Goal: Find specific page/section: Find specific page/section

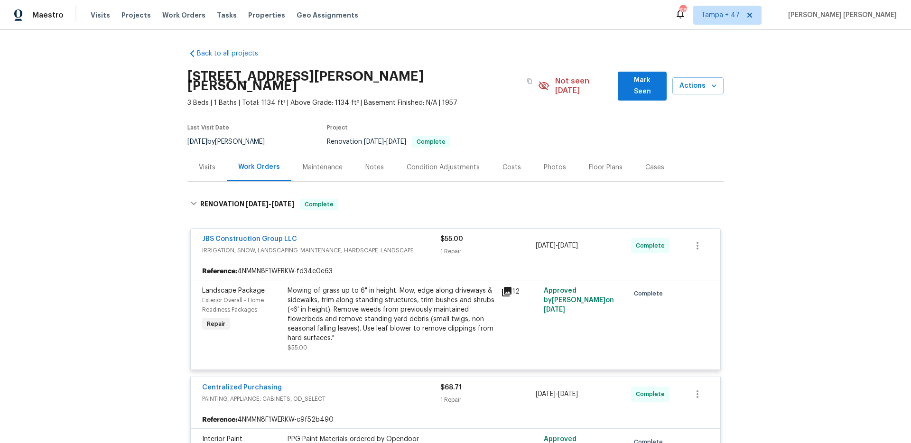
scroll to position [2204, 0]
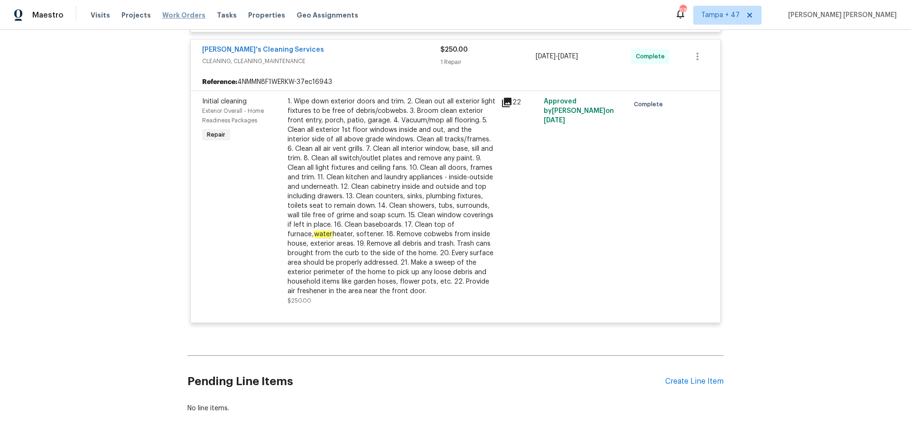
click at [190, 18] on span "Work Orders" at bounding box center [183, 14] width 43 height 9
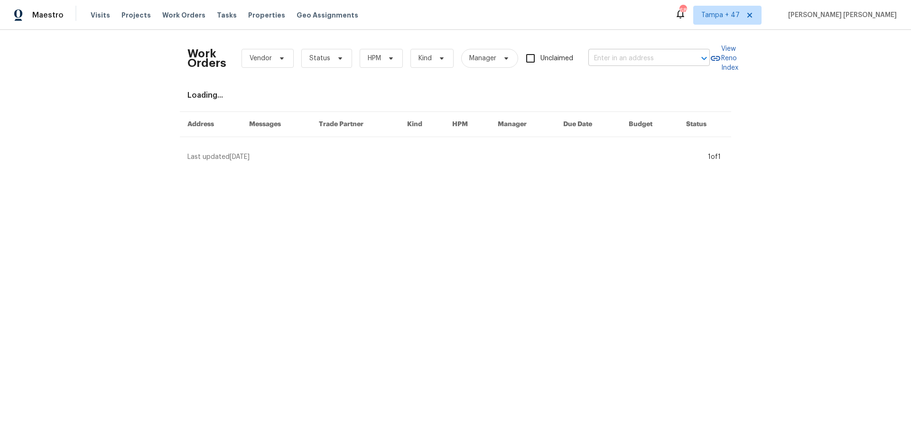
click at [614, 60] on input "text" at bounding box center [635, 58] width 95 height 15
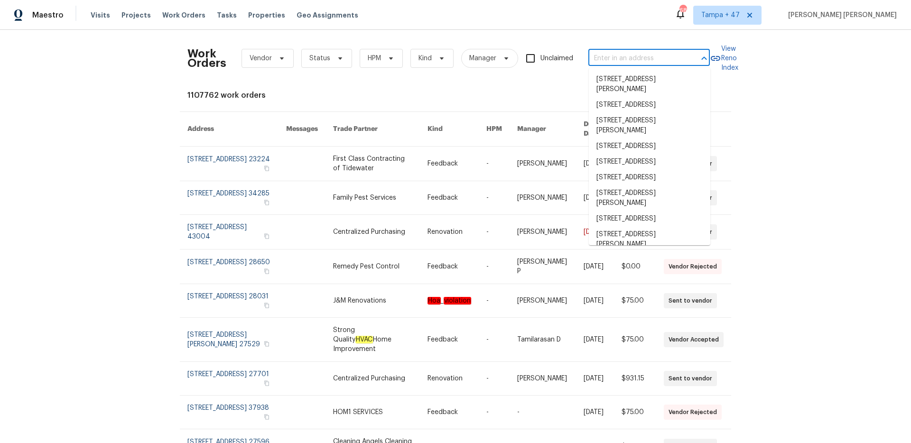
paste input "[STREET_ADDRESS]"
type input "[STREET_ADDRESS]"
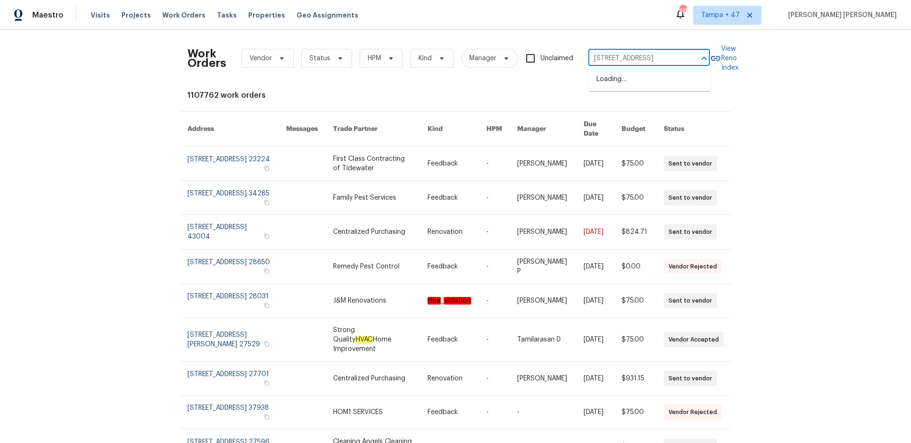
scroll to position [0, 32]
click at [620, 78] on li "[STREET_ADDRESS]" at bounding box center [649, 80] width 121 height 16
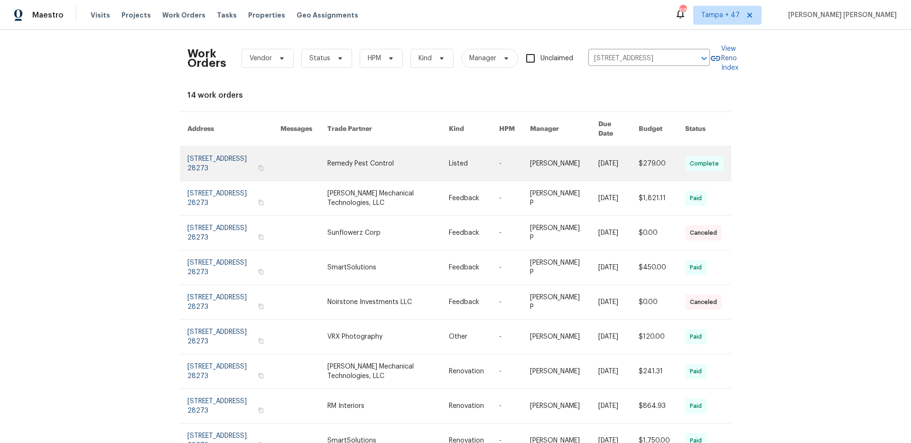
click at [622, 163] on link at bounding box center [618, 164] width 40 height 34
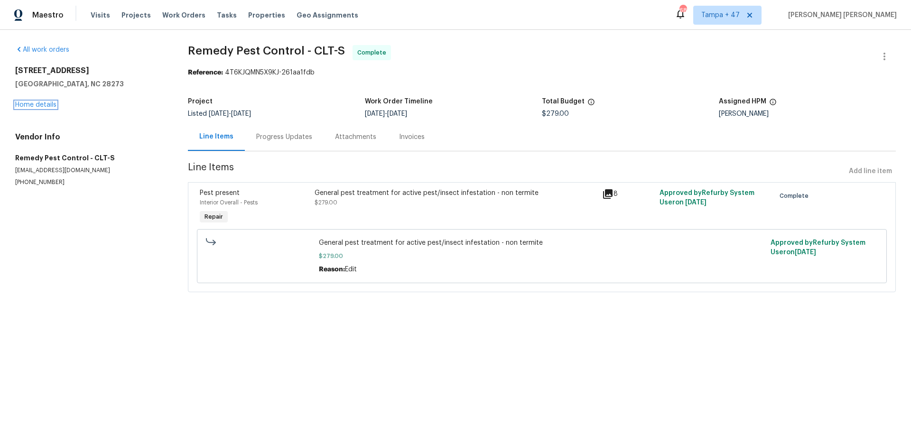
click at [44, 106] on link "Home details" at bounding box center [35, 105] width 41 height 7
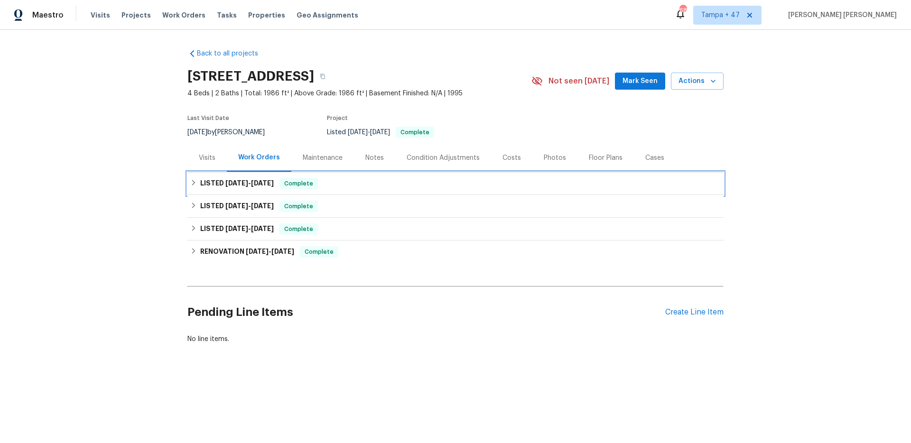
click at [262, 192] on div "LISTED [DATE] - [DATE] Complete" at bounding box center [455, 183] width 536 height 23
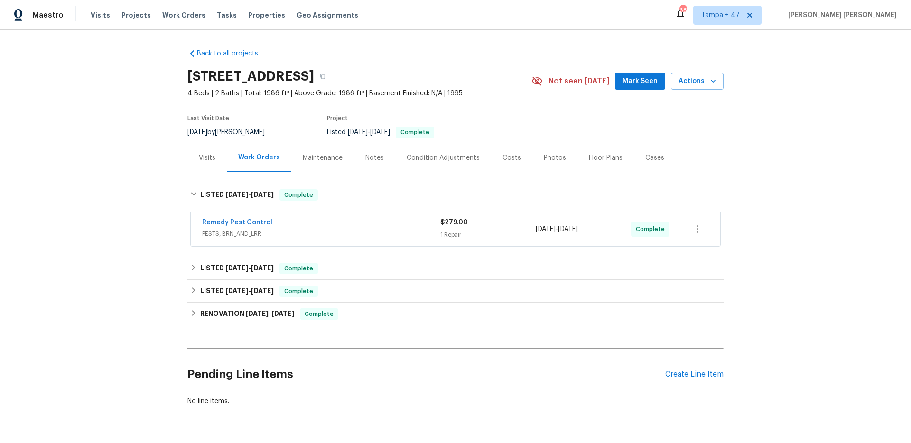
click at [318, 224] on div "Remedy Pest Control" at bounding box center [321, 223] width 238 height 11
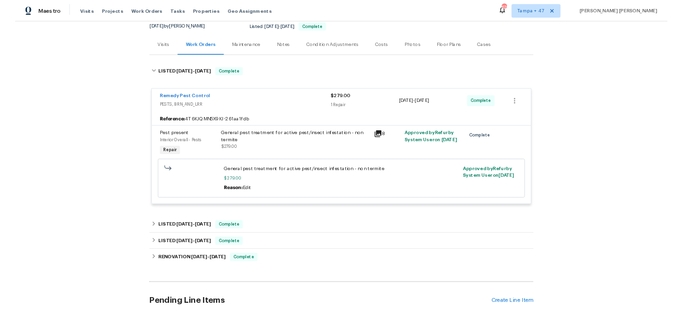
scroll to position [92, 0]
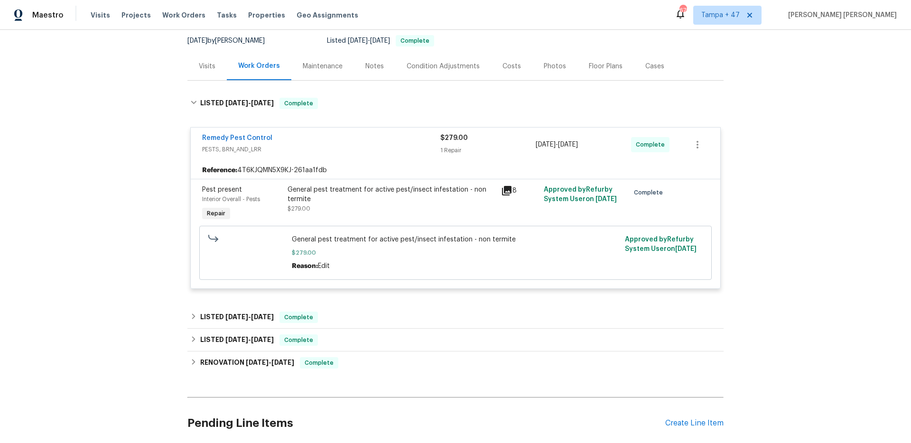
click at [335, 197] on div "General pest treatment for active pest/insect infestation - non termite" at bounding box center [392, 194] width 208 height 19
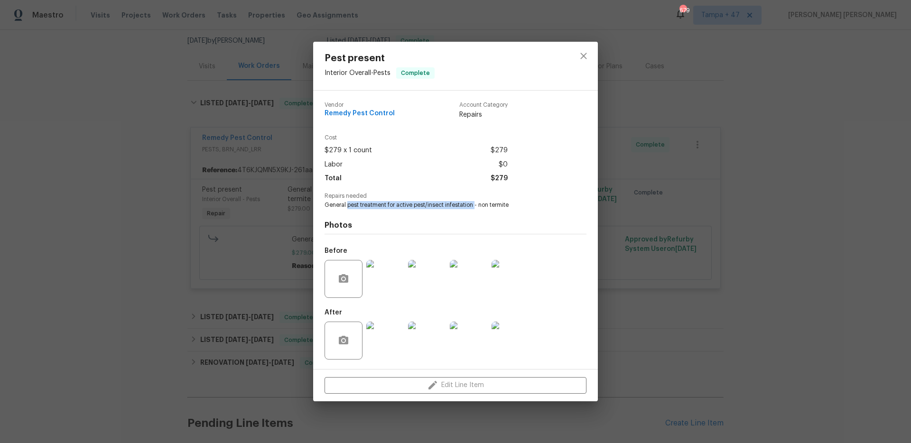
drag, startPoint x: 347, startPoint y: 205, endPoint x: 475, endPoint y: 204, distance: 127.7
click at [475, 204] on span "General pest treatment for active pest/insect infestation - non termite" at bounding box center [443, 205] width 236 height 8
copy span "pest treatment for active pest/insect infestation"
drag, startPoint x: 396, startPoint y: 114, endPoint x: 325, endPoint y: 112, distance: 70.7
click at [325, 112] on div "Vendor Remedy Pest Control Account Category Repairs" at bounding box center [416, 111] width 183 height 18
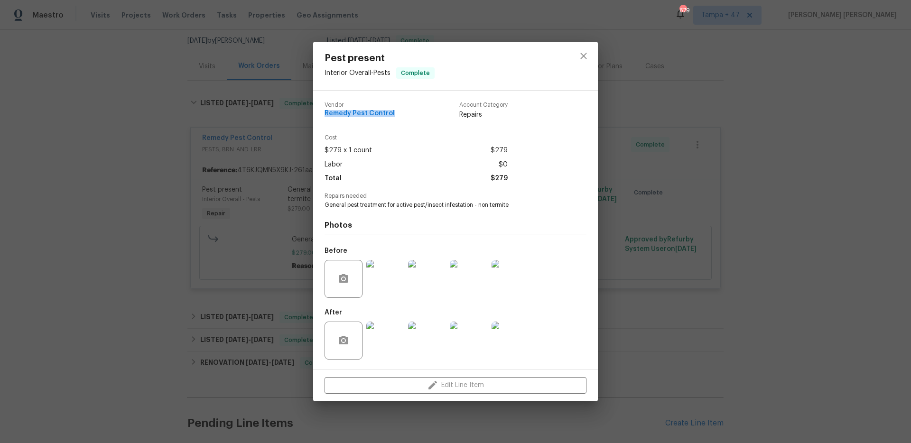
copy span "Remedy Pest Control"
click at [700, 130] on div "Pest present Interior Overall - Pests Complete Vendor Remedy Pest Control Accou…" at bounding box center [455, 221] width 911 height 443
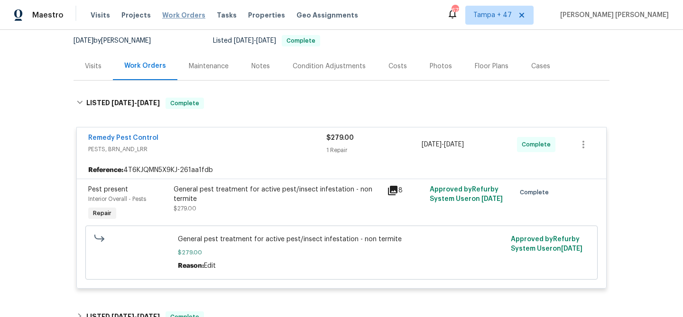
click at [167, 16] on span "Work Orders" at bounding box center [183, 14] width 43 height 9
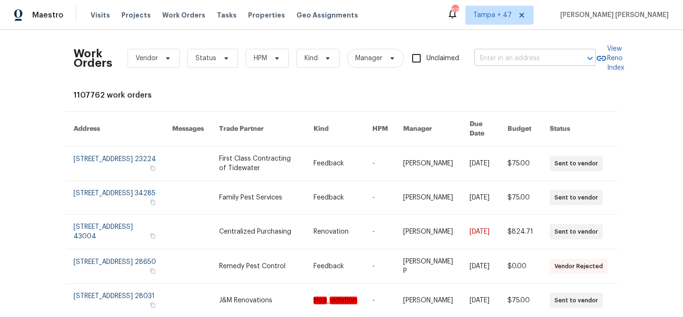
click at [526, 57] on input "text" at bounding box center [522, 58] width 95 height 15
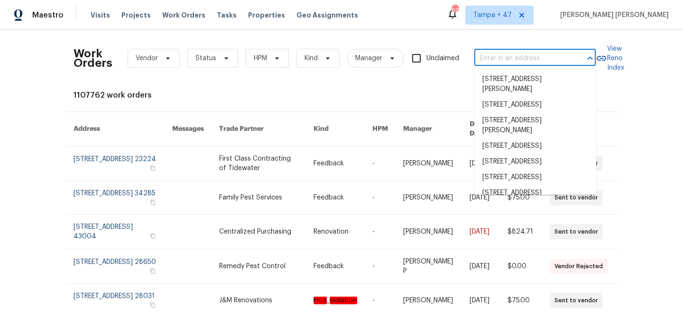
paste input "[STREET_ADDRESS]"
type input "[STREET_ADDRESS]"
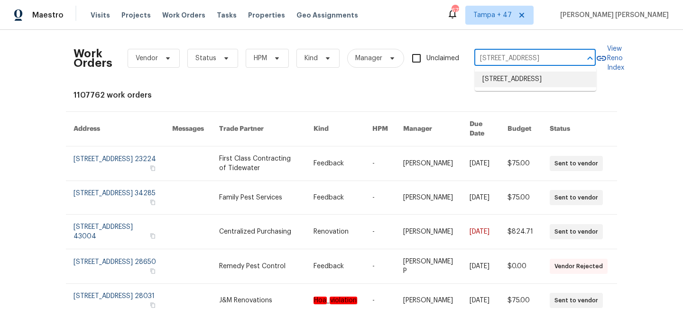
click at [524, 76] on li "[STREET_ADDRESS]" at bounding box center [535, 80] width 121 height 16
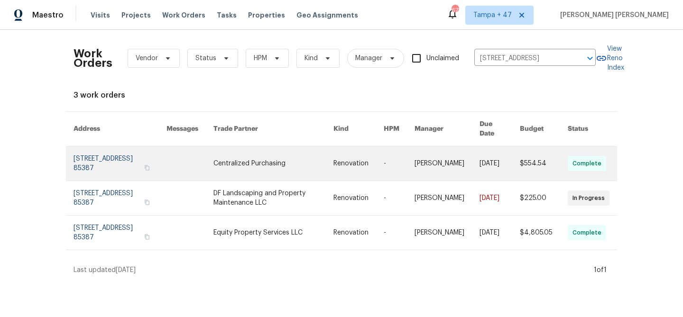
click at [520, 153] on td "$554.54" at bounding box center [537, 164] width 48 height 35
click at [472, 157] on td "[DATE]" at bounding box center [492, 164] width 40 height 35
click at [202, 160] on link at bounding box center [190, 164] width 47 height 34
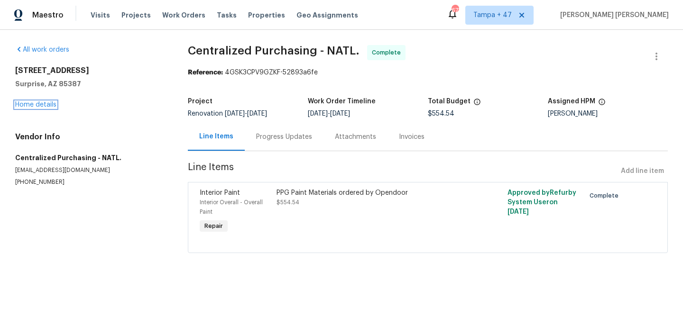
click at [42, 105] on link "Home details" at bounding box center [35, 105] width 41 height 7
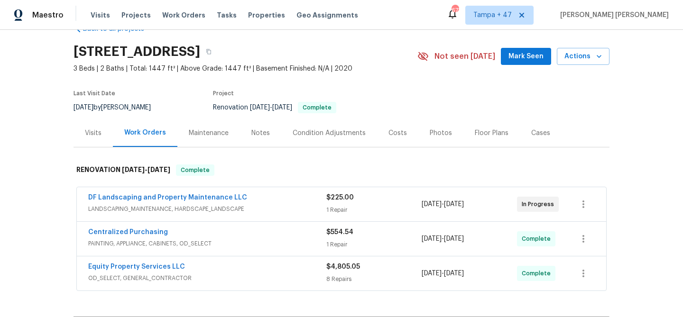
scroll to position [58, 0]
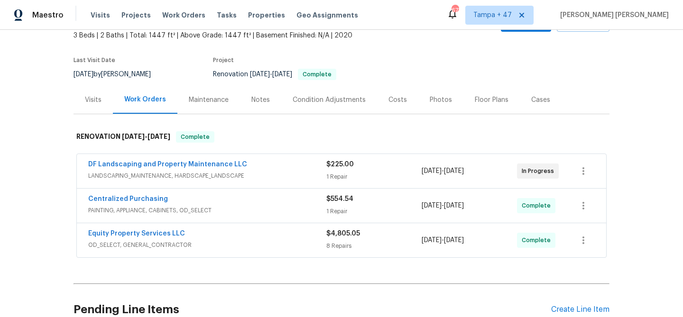
click at [97, 101] on div "Visits" at bounding box center [93, 99] width 17 height 9
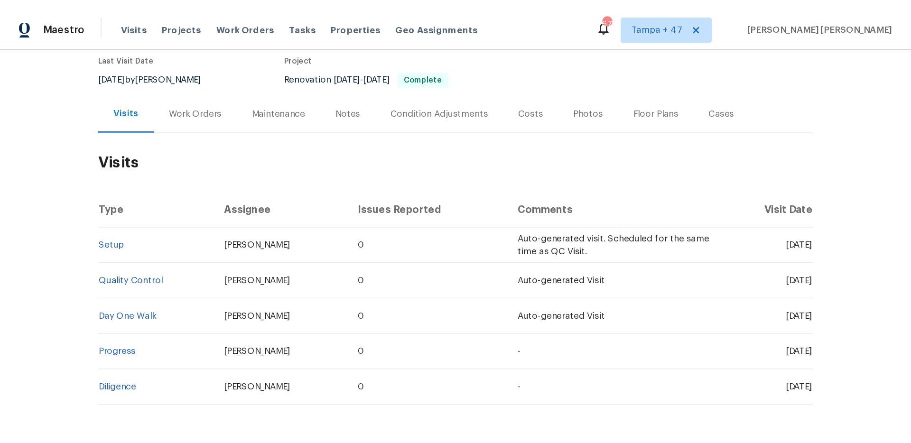
scroll to position [84, 0]
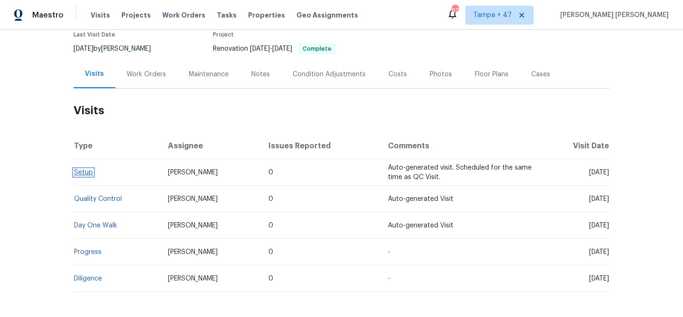
click at [85, 171] on link "Setup" at bounding box center [83, 172] width 19 height 7
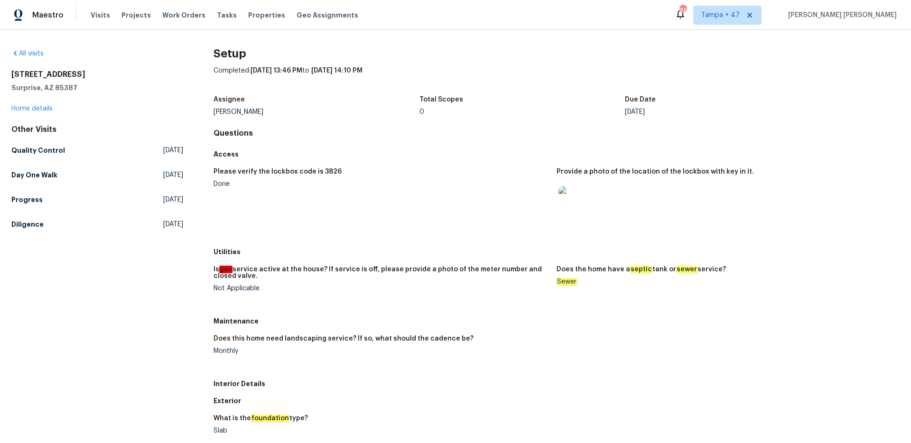
click at [48, 252] on div "All visits [STREET_ADDRESS] Home details Other Visits Quality Control [DATE] Da…" at bounding box center [97, 429] width 172 height 761
click at [53, 175] on h5 "Day One Walk" at bounding box center [34, 174] width 46 height 9
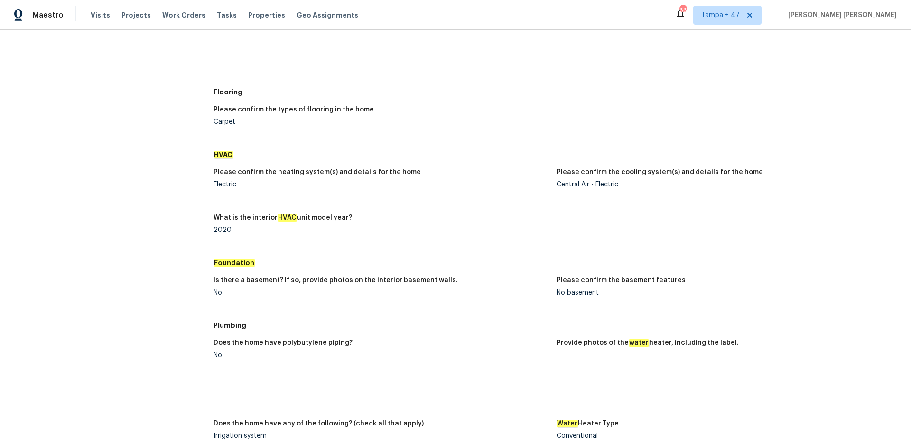
scroll to position [301, 0]
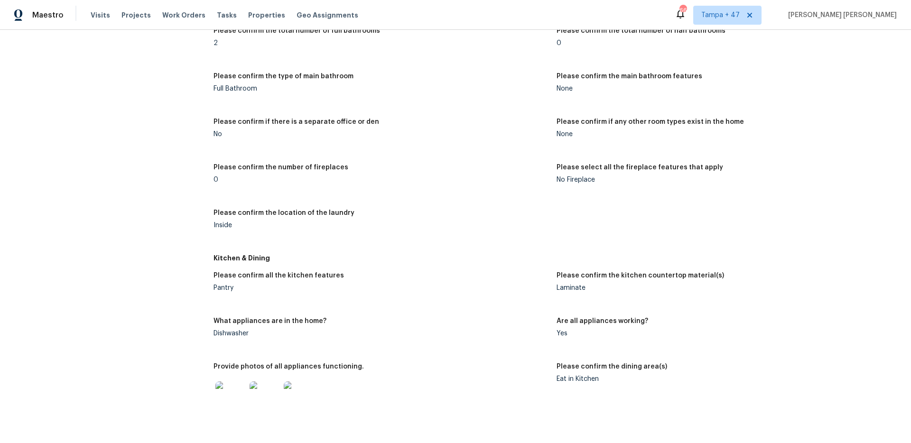
click at [387, 113] on div "Please confirm the number of exterior stories of the home 1 Please confirm the …" at bounding box center [557, 90] width 686 height 319
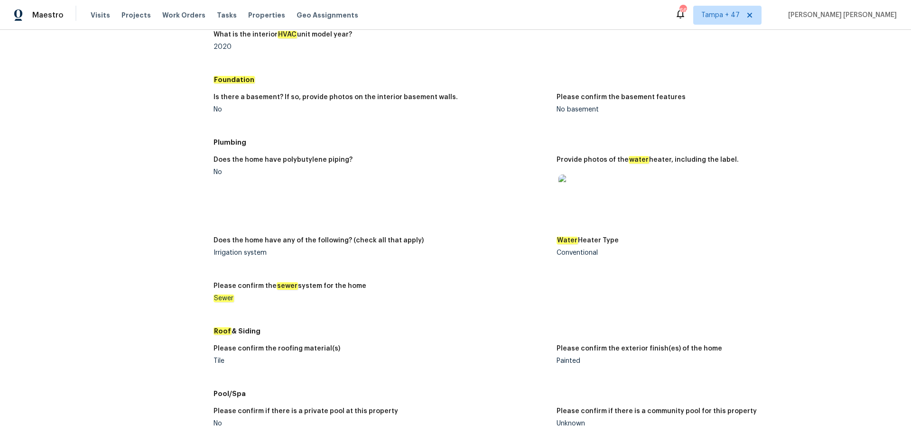
scroll to position [864, 0]
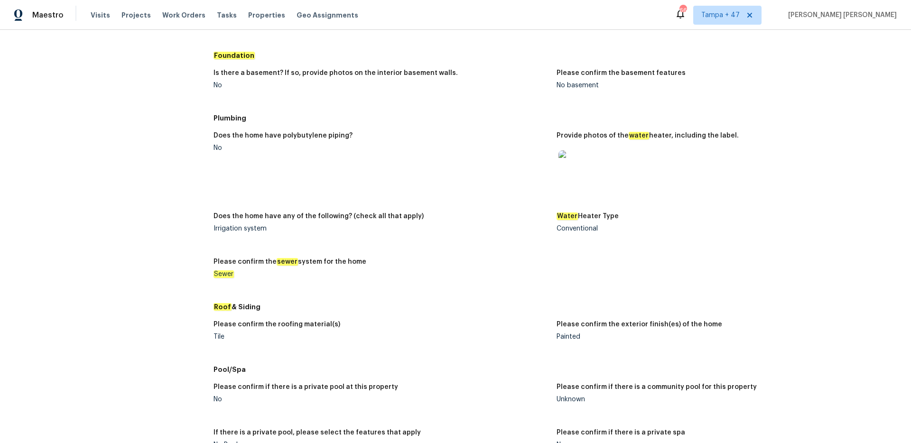
click at [567, 159] on img at bounding box center [574, 165] width 30 height 30
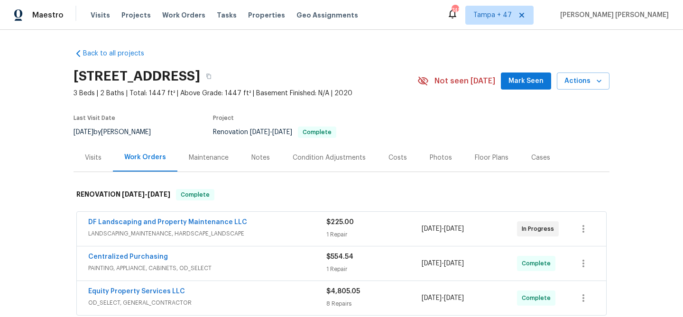
scroll to position [140, 0]
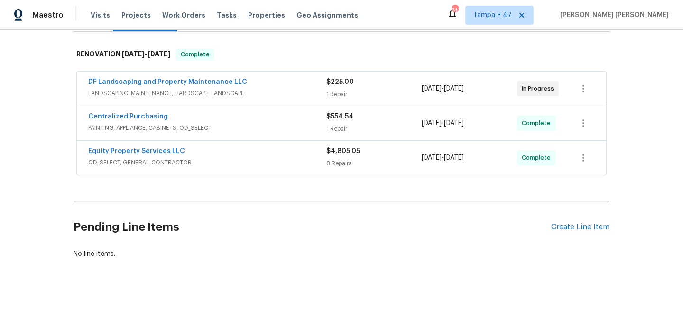
click at [285, 158] on span "OD_SELECT, GENERAL_CONTRACTOR" at bounding box center [207, 162] width 238 height 9
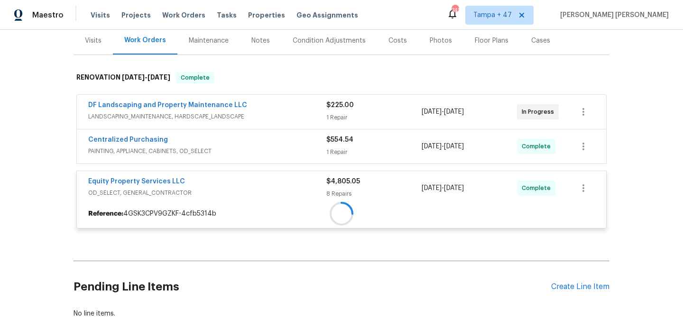
scroll to position [116, 0]
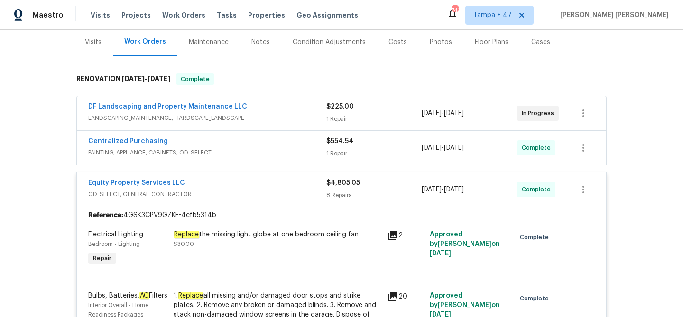
click at [295, 152] on span "PAINTING, APPLIANCE, CABINETS, OD_SELECT" at bounding box center [207, 152] width 238 height 9
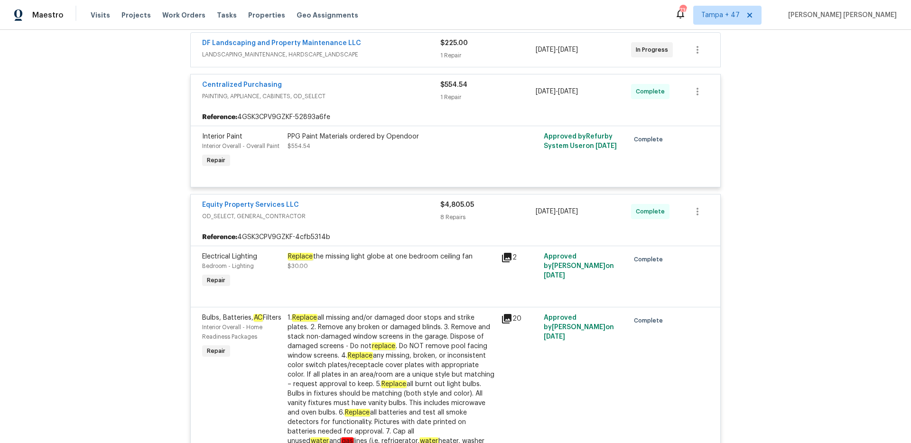
scroll to position [179, 0]
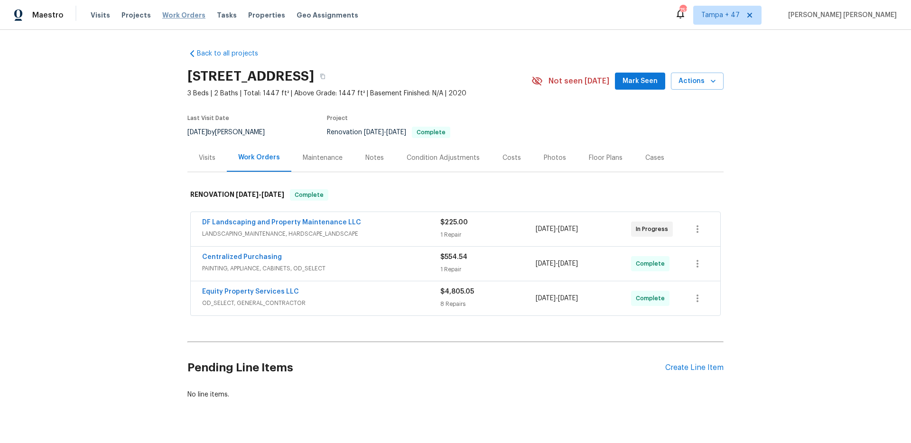
click at [176, 19] on span "Work Orders" at bounding box center [183, 14] width 43 height 9
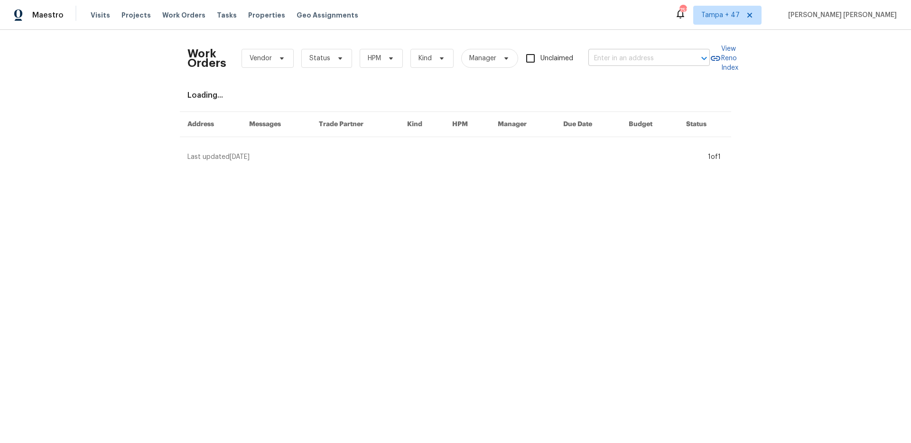
click at [620, 56] on input "text" at bounding box center [635, 58] width 95 height 15
paste input "6458 Secret Grove Ave, Las Vegas, NV 89130"
type input "6458 Secret Grove Ave, Las Vegas, NV 89130"
click at [622, 80] on li "6458 Secret Grove Ave, Las Vegas, NV 89130" at bounding box center [649, 80] width 121 height 16
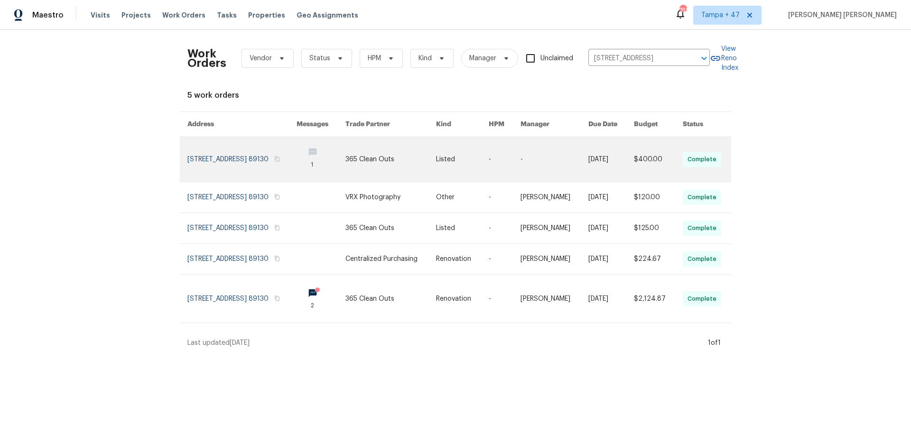
click at [591, 149] on td "[DATE]" at bounding box center [604, 159] width 46 height 45
click at [480, 150] on link at bounding box center [462, 159] width 52 height 45
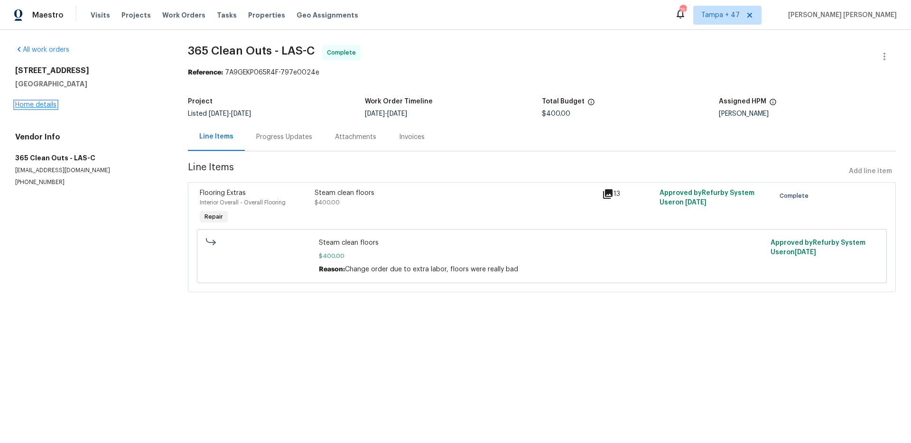
click at [43, 106] on link "Home details" at bounding box center [35, 105] width 41 height 7
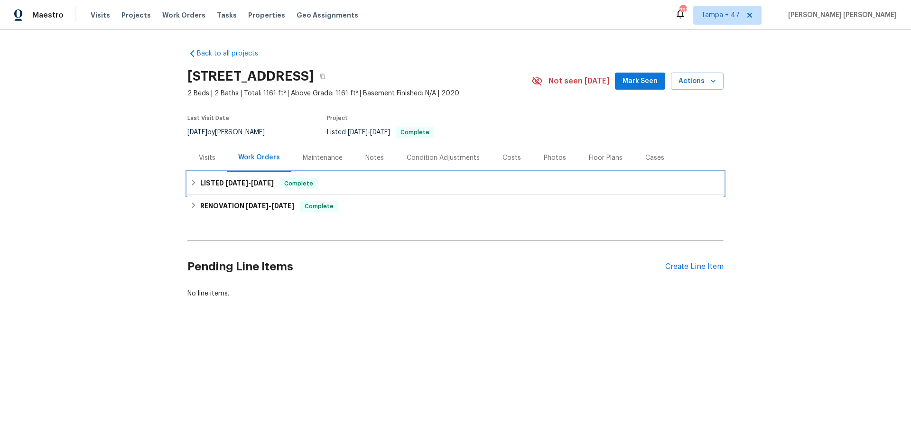
click at [306, 187] on span "Complete" at bounding box center [298, 183] width 37 height 9
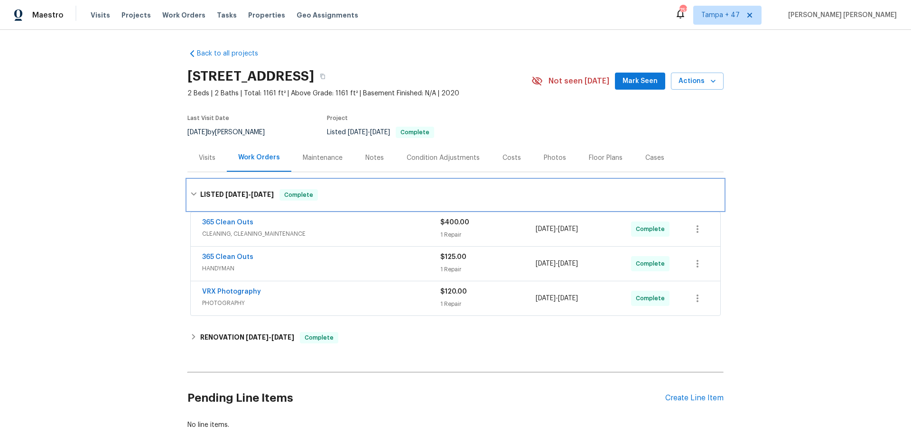
scroll to position [51, 0]
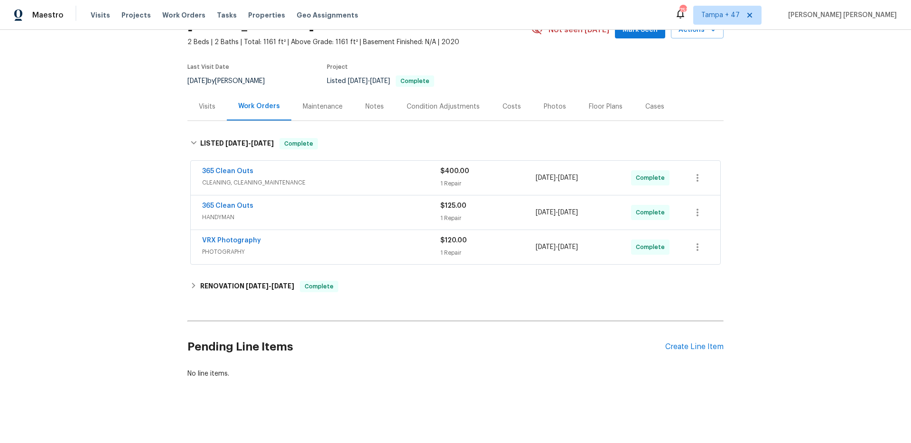
click at [402, 243] on div "VRX Photography" at bounding box center [321, 241] width 238 height 11
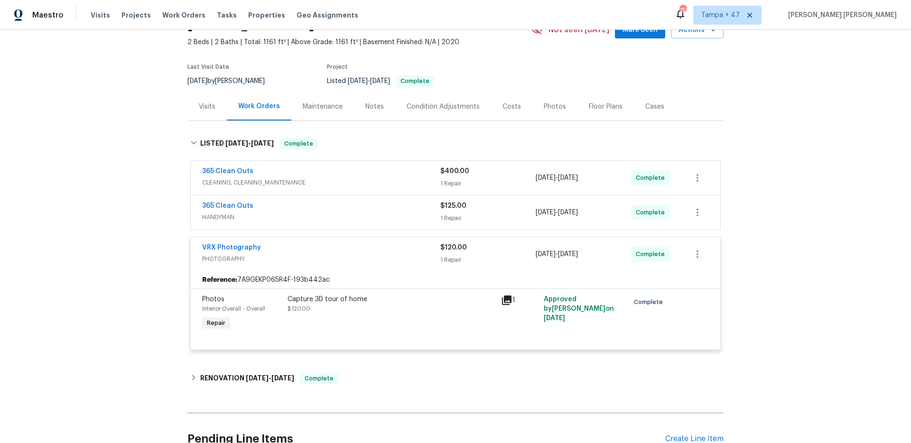
click at [413, 215] on span "HANDYMAN" at bounding box center [321, 217] width 238 height 9
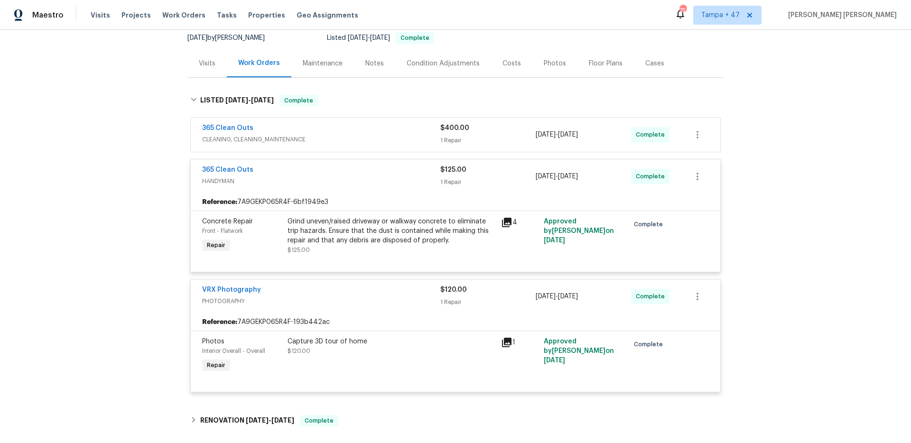
scroll to position [84, 0]
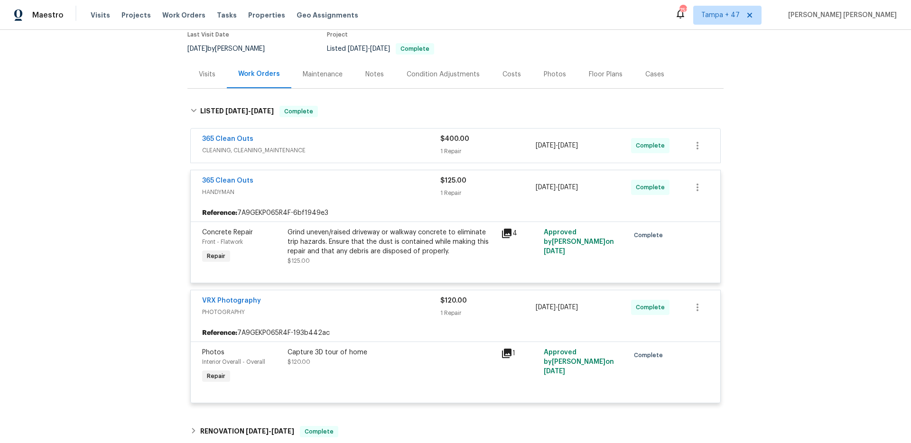
click at [393, 144] on div "365 Clean Outs" at bounding box center [321, 139] width 238 height 11
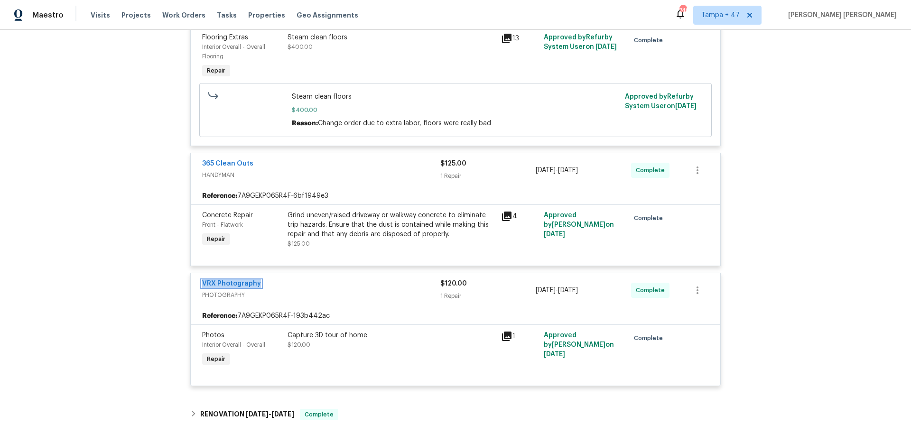
scroll to position [202, 0]
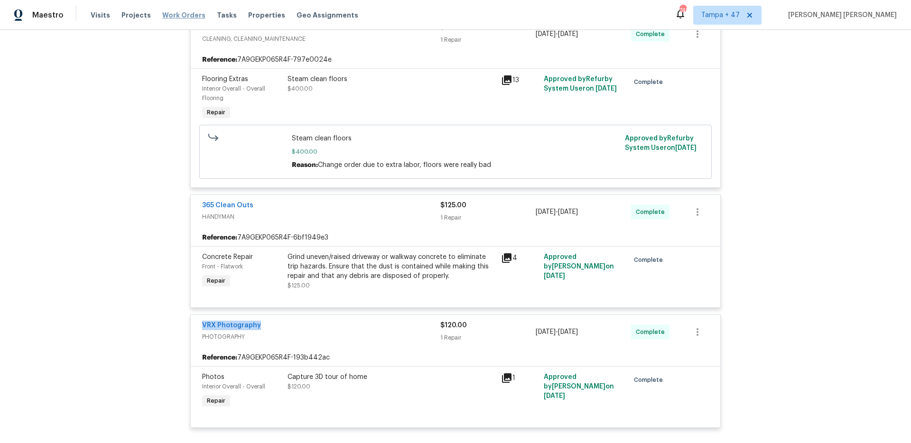
click at [181, 19] on span "Work Orders" at bounding box center [183, 14] width 43 height 9
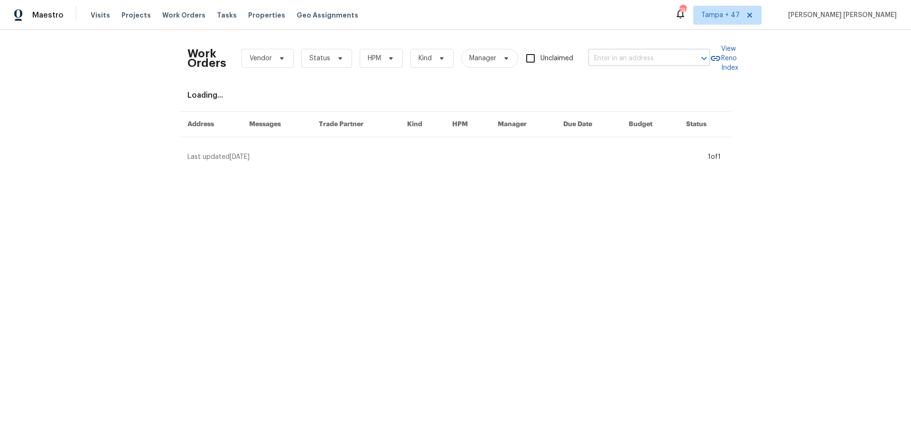
click at [620, 57] on input "text" at bounding box center [635, 58] width 95 height 15
paste input "15416 Floyd St, Overland Park, KS 66223"
type input "15416 Floyd St, Overland Park, KS 66223"
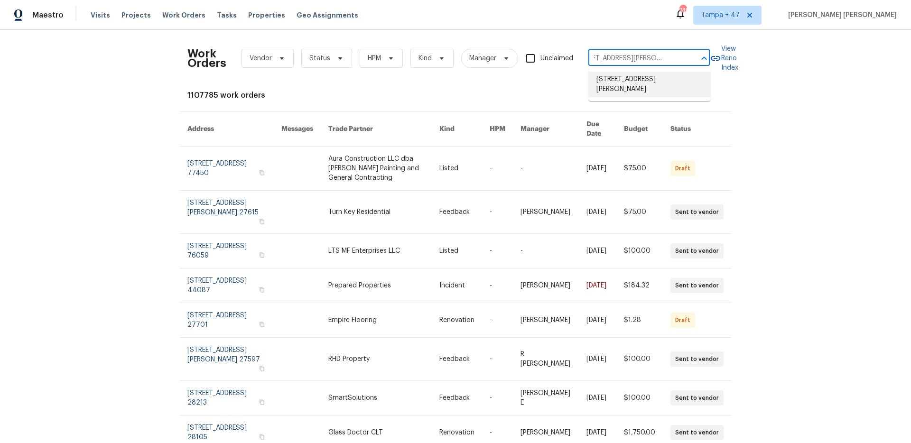
click at [626, 86] on li "15416 Floyd St, Overland Park, KS 66223" at bounding box center [649, 85] width 121 height 26
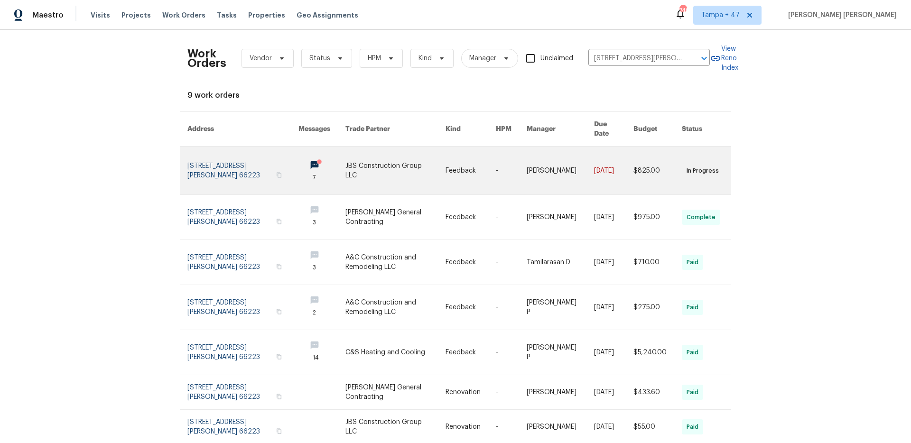
click at [569, 162] on link at bounding box center [560, 171] width 67 height 48
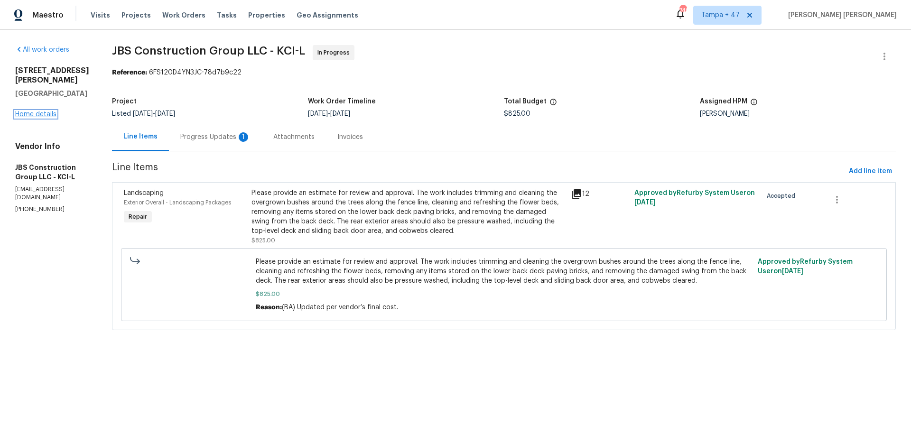
click at [40, 111] on link "Home details" at bounding box center [35, 114] width 41 height 7
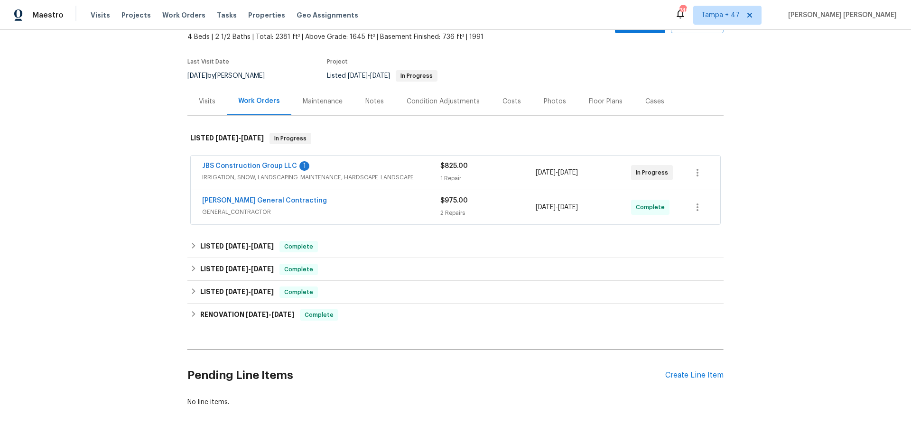
scroll to position [61, 0]
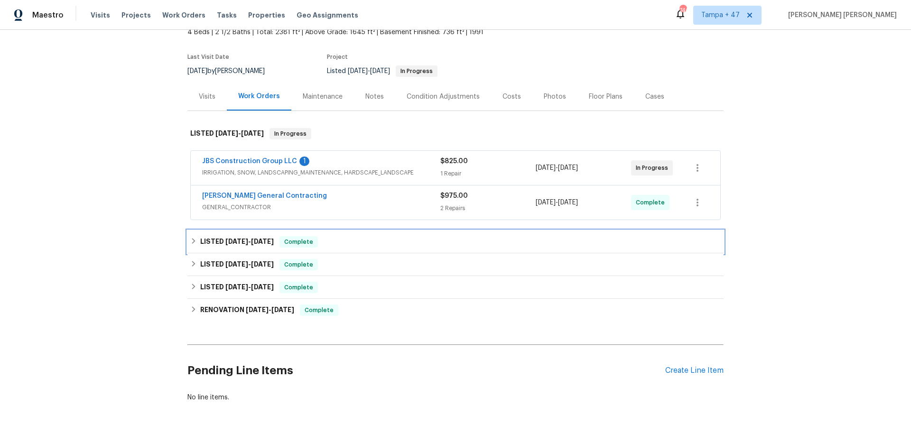
click at [283, 236] on div "Complete" at bounding box center [299, 241] width 38 height 11
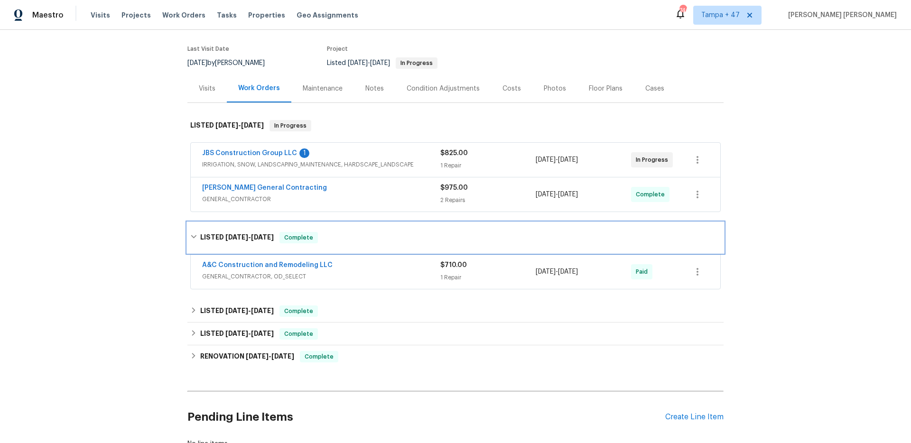
scroll to position [70, 0]
click at [365, 273] on span "GENERAL_CONTRACTOR, OD_SELECT" at bounding box center [321, 275] width 238 height 9
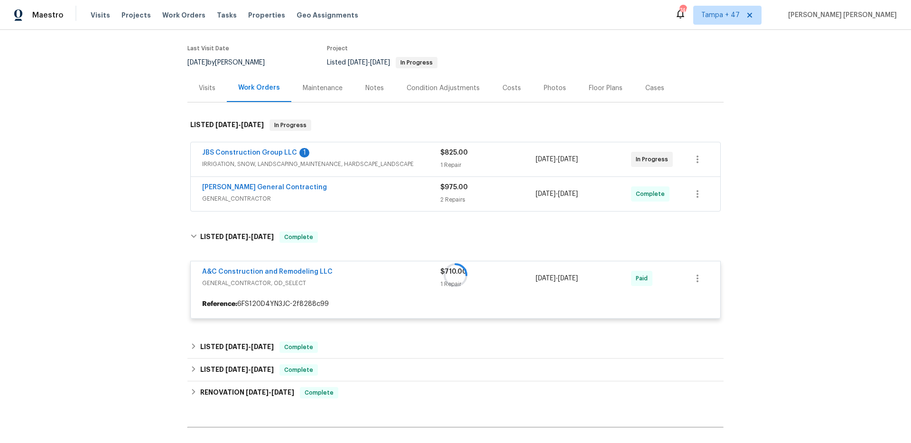
click at [391, 199] on span "GENERAL_CONTRACTOR" at bounding box center [321, 198] width 238 height 9
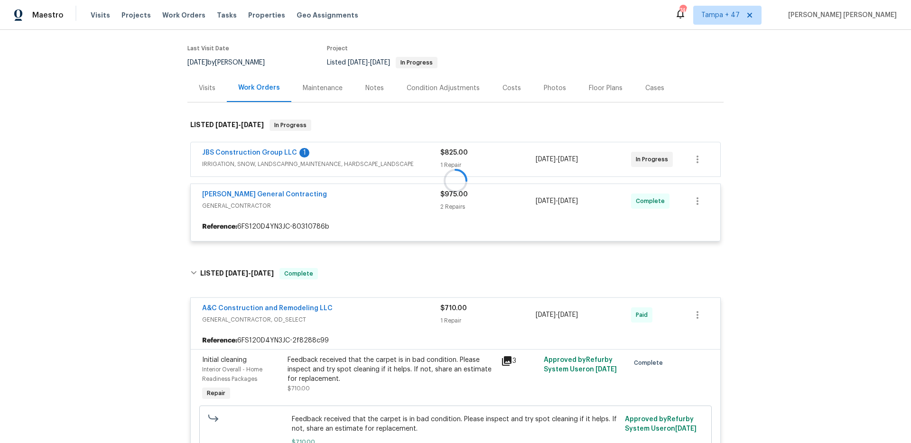
click at [418, 157] on div at bounding box center [455, 180] width 536 height 141
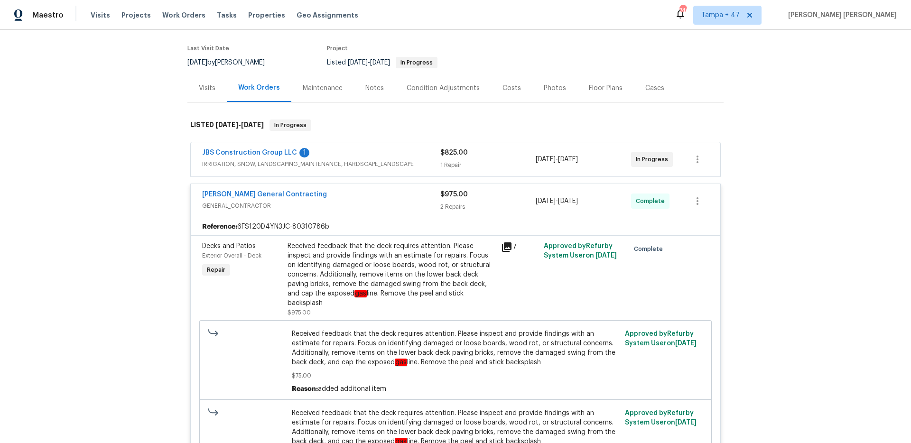
click at [418, 162] on span "IRRIGATION, SNOW, LANDSCAPING_MAINTENANCE, HARDSCAPE_LANDSCAPE" at bounding box center [321, 163] width 238 height 9
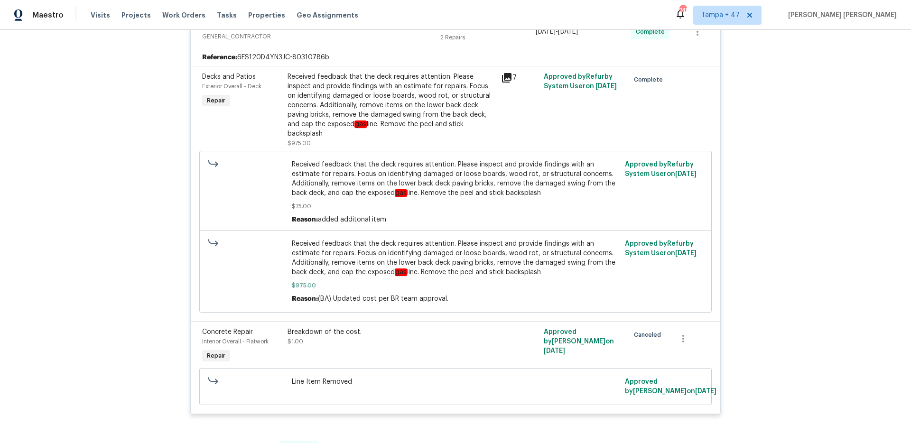
scroll to position [697, 0]
